Goal: Contribute content: Contribute content

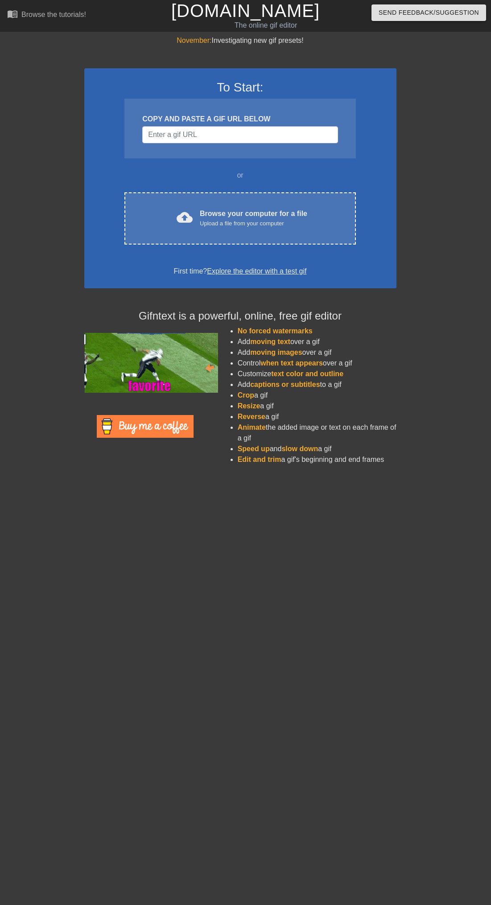
click at [328, 232] on div "cloud_upload Browse your computer for a file Upload a file from your computer C…" at bounding box center [239, 218] width 231 height 52
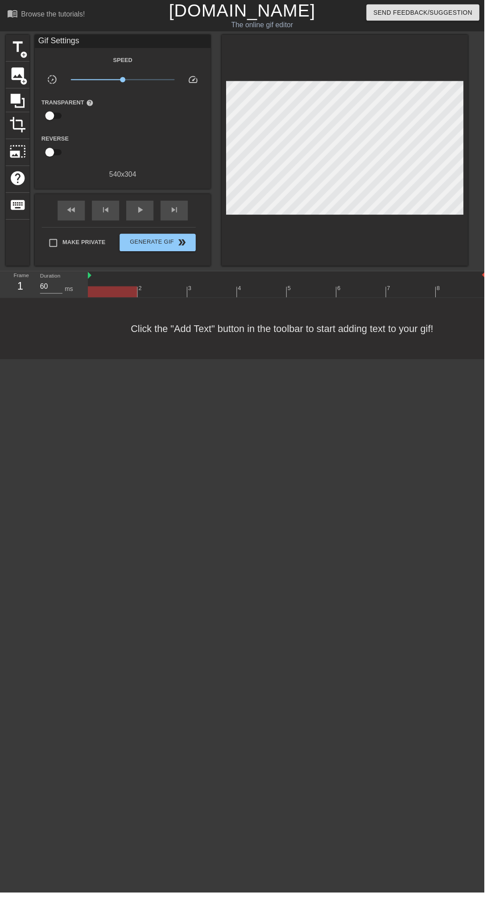
click at [23, 52] on span "add_circle" at bounding box center [25, 56] width 8 height 8
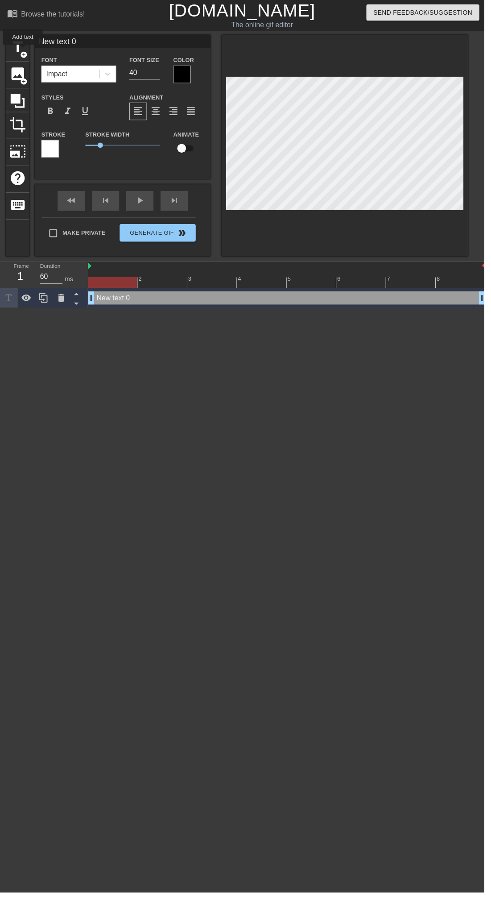
click at [191, 72] on div at bounding box center [185, 75] width 18 height 18
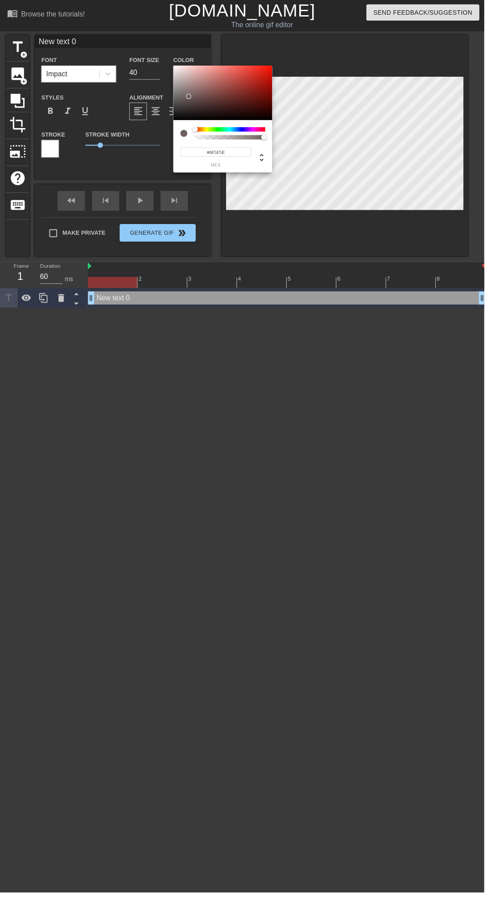
click at [191, 97] on div at bounding box center [191, 97] width 5 height 5
click at [187, 108] on div at bounding box center [186, 107] width 5 height 5
type input "#FFC0C0"
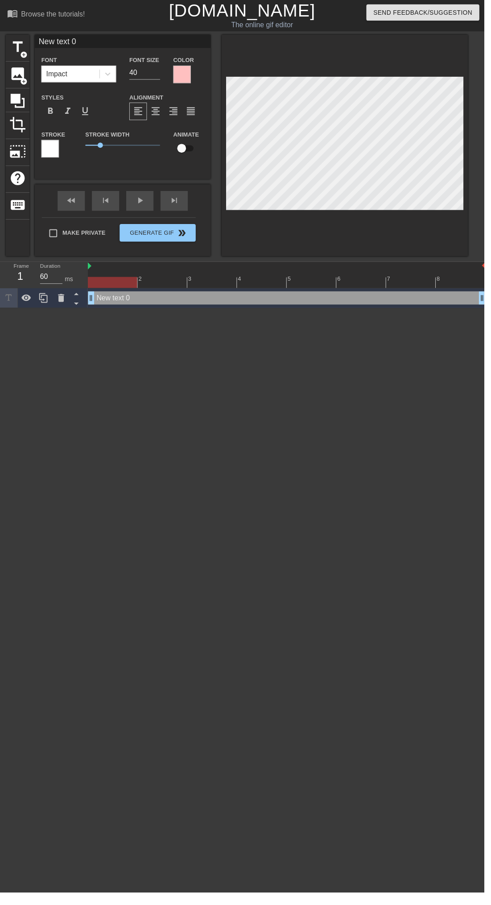
click at [186, 82] on div at bounding box center [185, 75] width 18 height 18
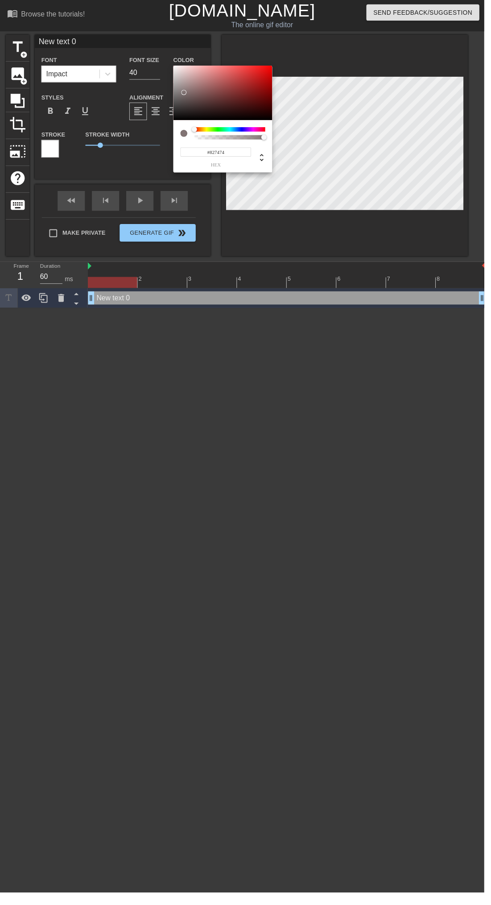
click at [186, 93] on div at bounding box center [186, 93] width 5 height 5
click at [181, 70] on div at bounding box center [181, 70] width 5 height 5
type input "#EEE2E2"
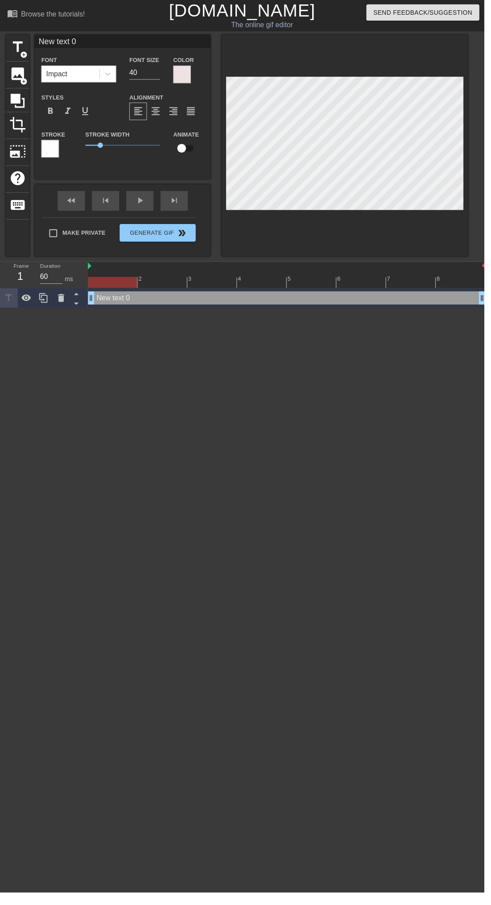
scroll to position [0, 1]
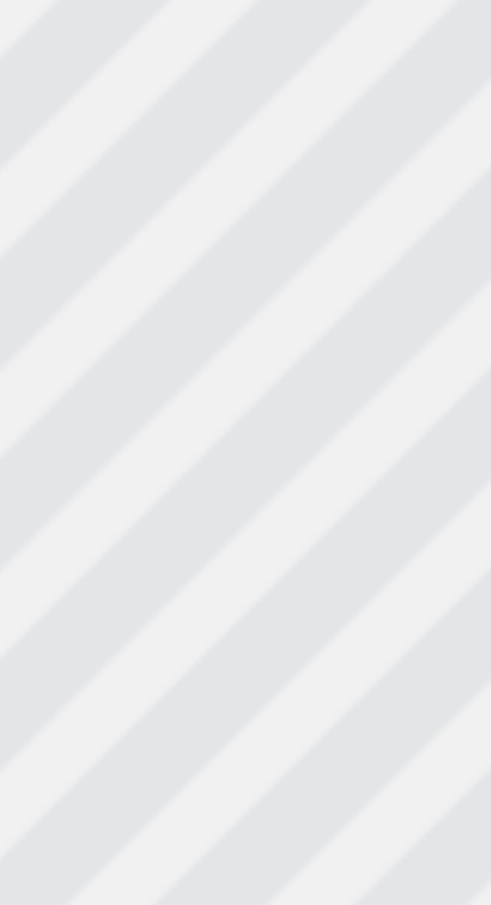
type textarea "New text"
type input "New text"
type textarea "New text"
type input "New text"
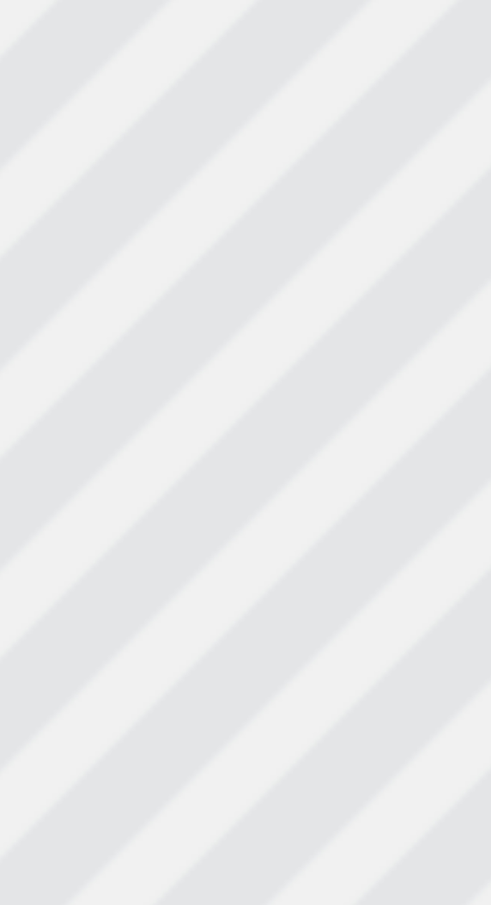
type textarea "New tex"
type input "New tex"
type textarea "New te"
type input "New te"
type textarea "New t"
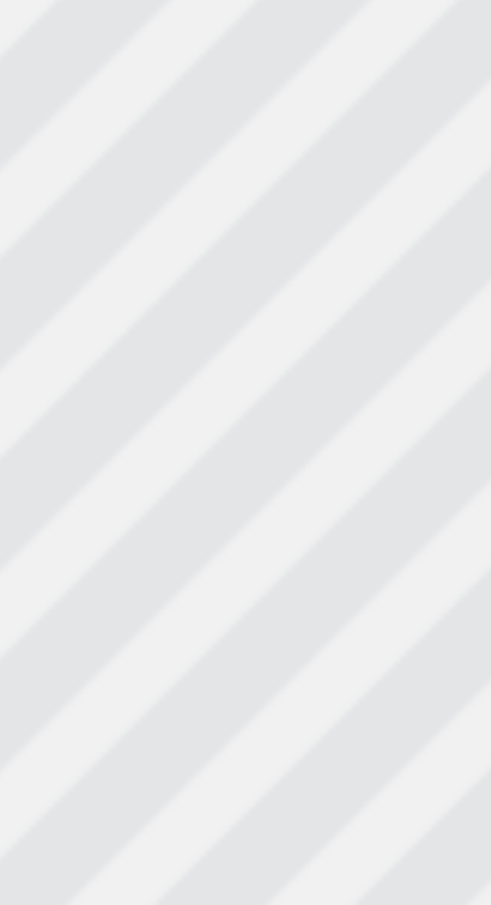
type input "New t"
type textarea "New"
type input "New"
type textarea "New"
type input "New"
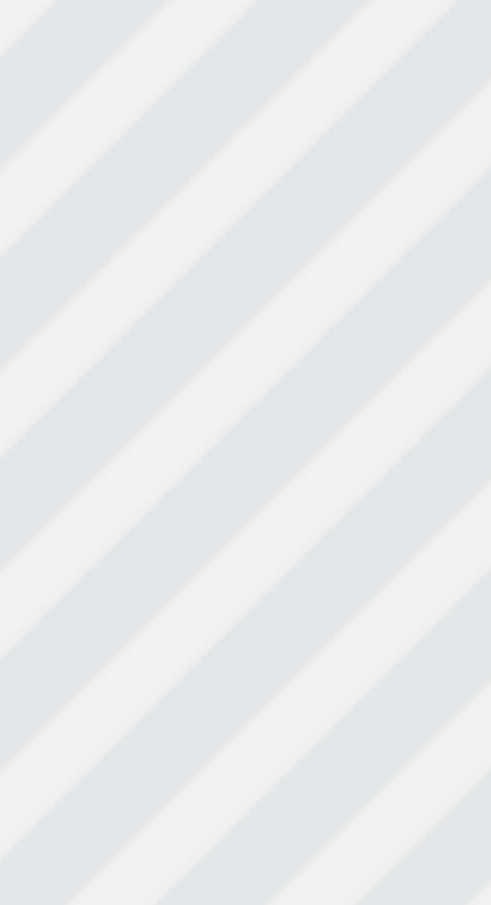
type textarea "Ne"
type input "Ne"
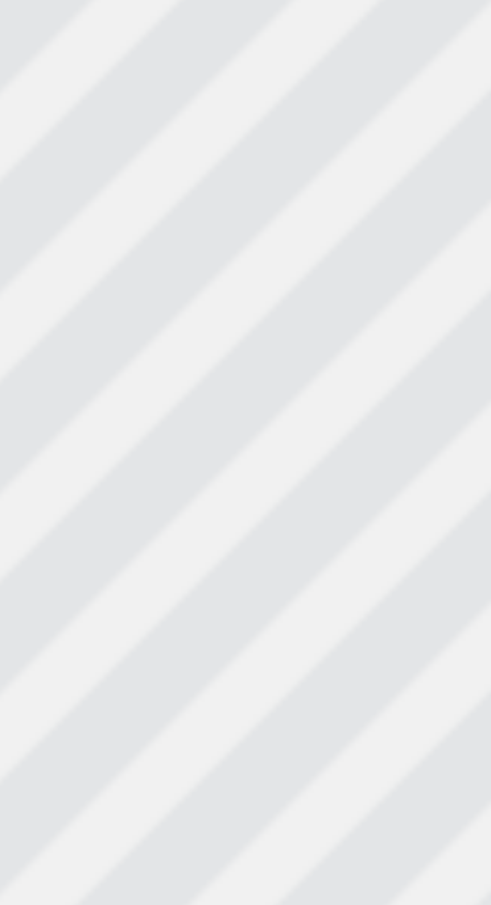
type textarea "N"
type input "N"
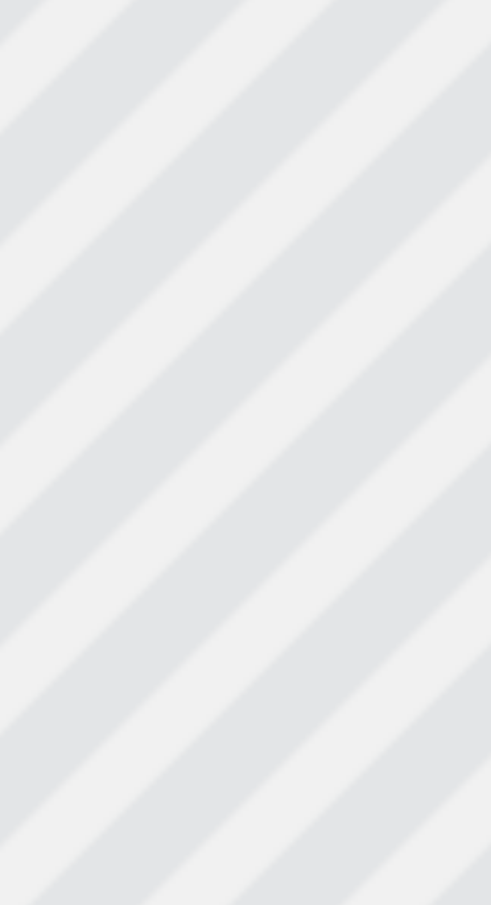
type textarea "E"
type input "E"
type textarea "Em"
type input "Em"
type textarea "Emi"
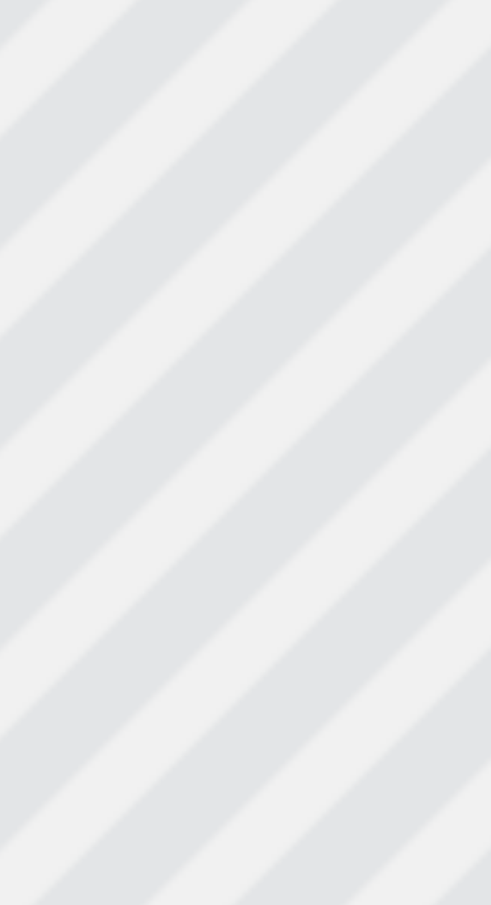
type input "Emi"
type textarea "[PERSON_NAME]"
type input "[PERSON_NAME]"
type textarea "[PERSON_NAME]"
type input "[PERSON_NAME]"
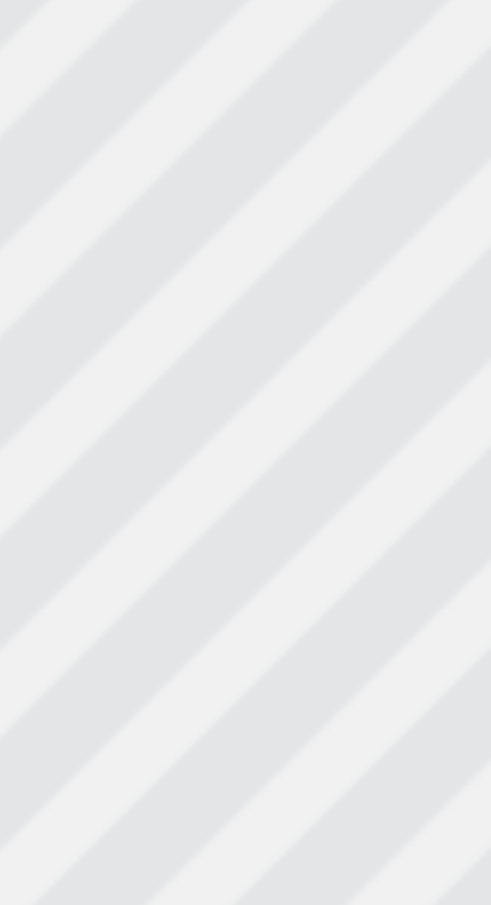
type textarea "[PERSON_NAME]"
type input "[PERSON_NAME]"
type textarea "[PERSON_NAME]"
type input "[PERSON_NAME]"
type textarea "[PERSON_NAME] in"
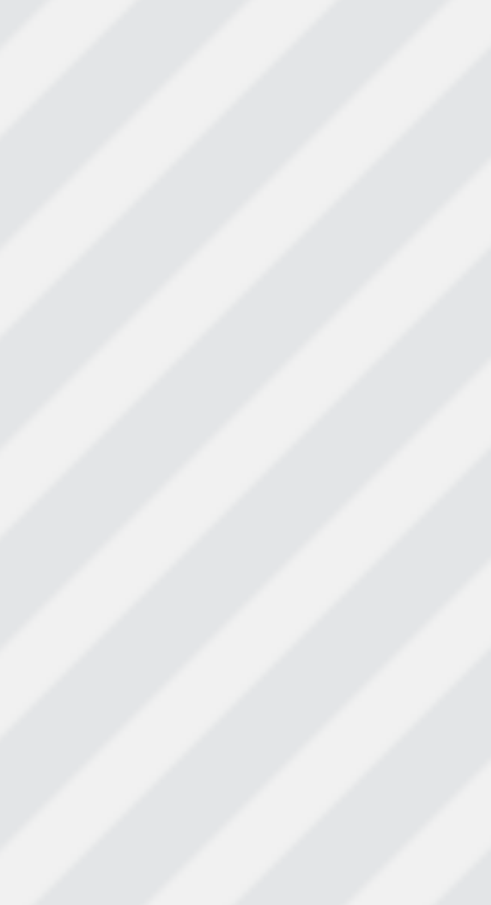
type input "[PERSON_NAME] in"
type textarea "[PERSON_NAME] in"
type input "[PERSON_NAME] in"
type textarea "[PERSON_NAME] in c"
type input "[PERSON_NAME] in c"
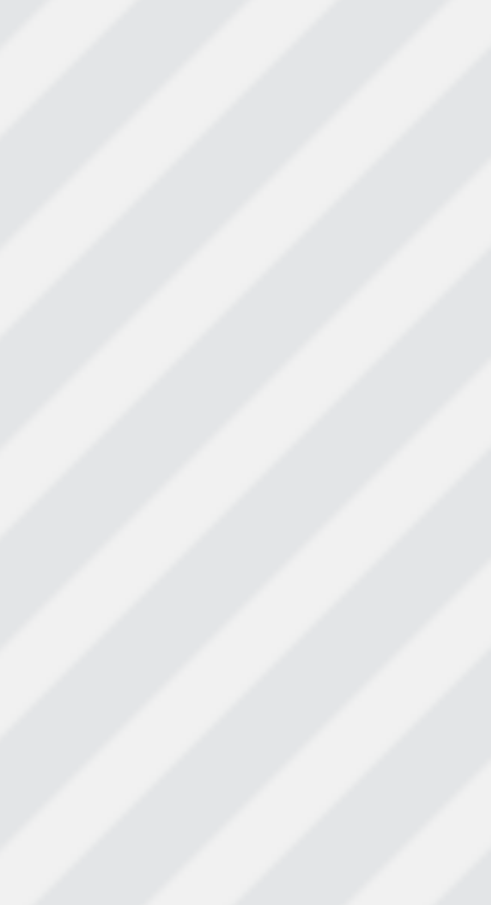
type textarea "[PERSON_NAME] in ch"
type input "[PERSON_NAME] in ch"
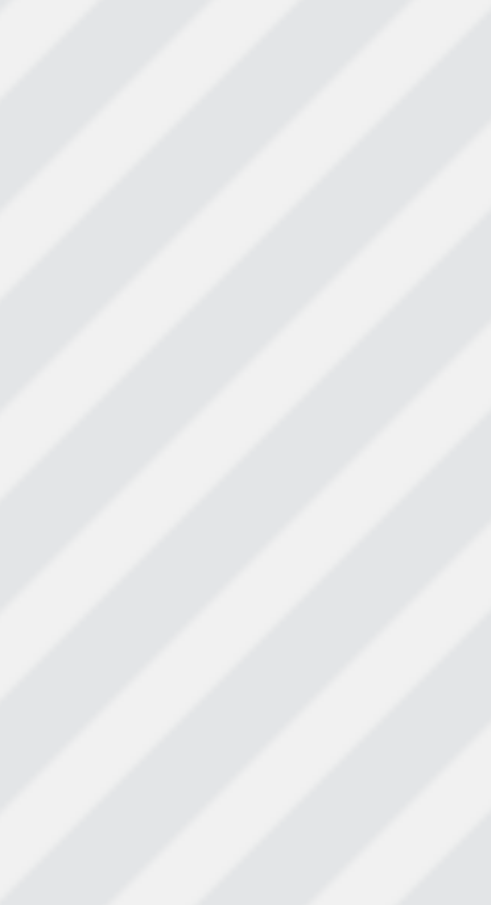
type textarea "[PERSON_NAME] in cha"
type input "[PERSON_NAME] in cha"
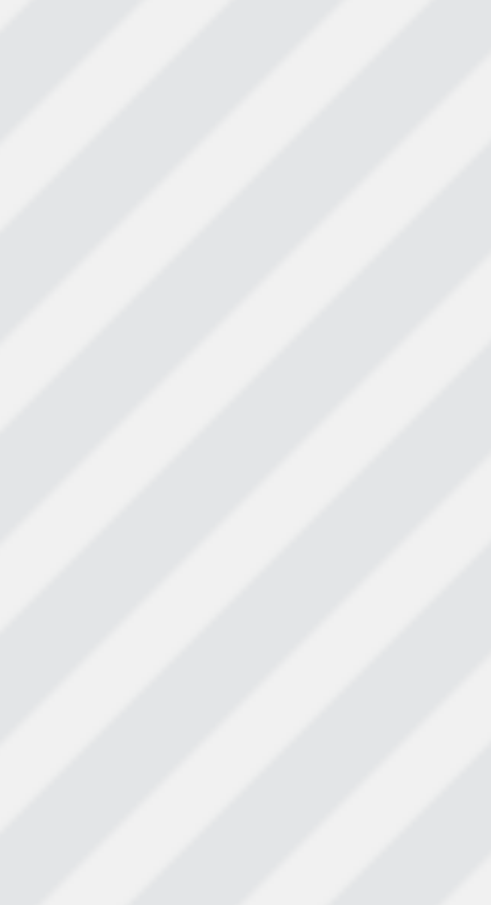
scroll to position [0, 1]
type textarea "[PERSON_NAME] in chat"
type input "[PERSON_NAME] in chat"
